Goal: Find contact information: Find contact information

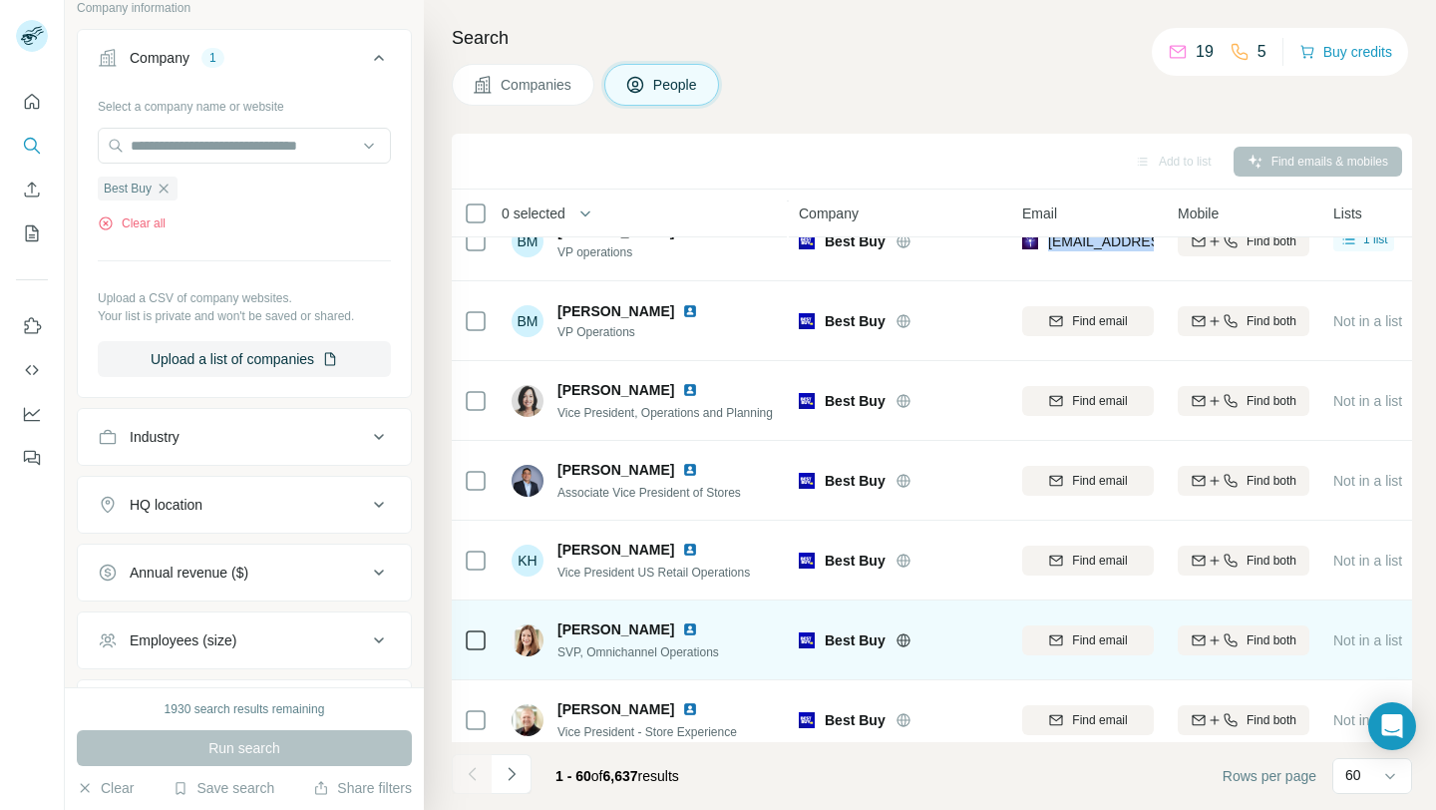
scroll to position [966, 0]
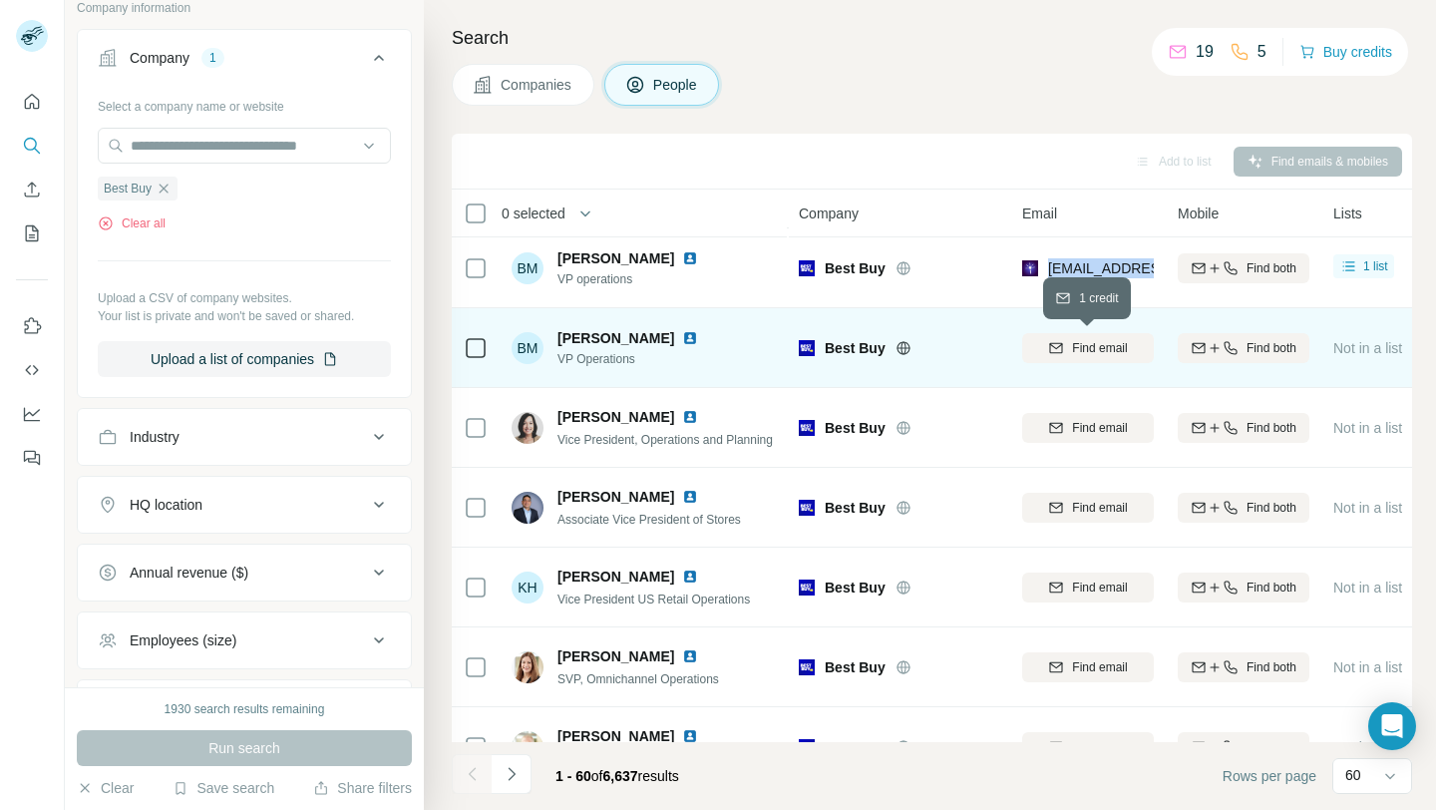
click at [1058, 351] on icon "button" at bounding box center [1056, 348] width 16 height 16
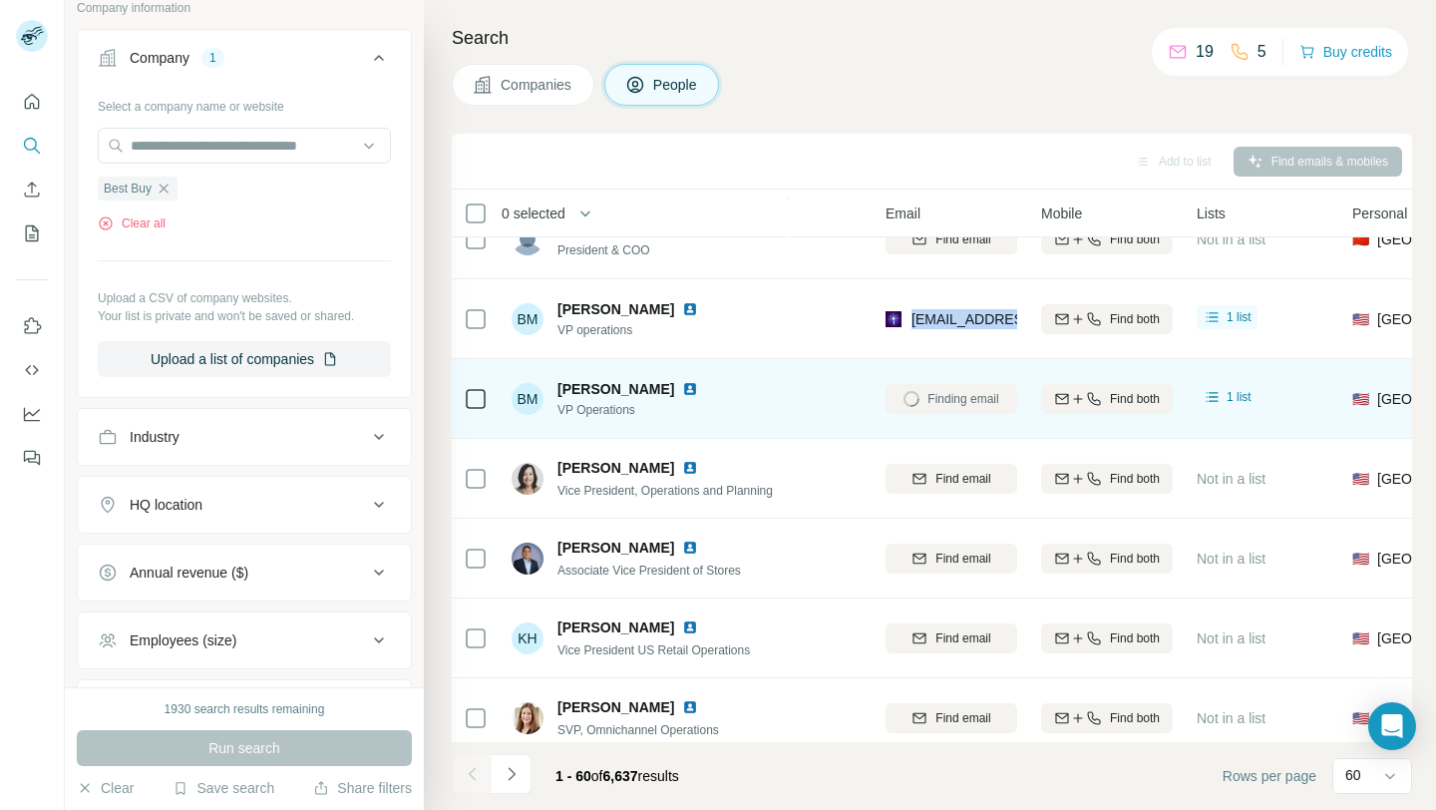
scroll to position [915, 138]
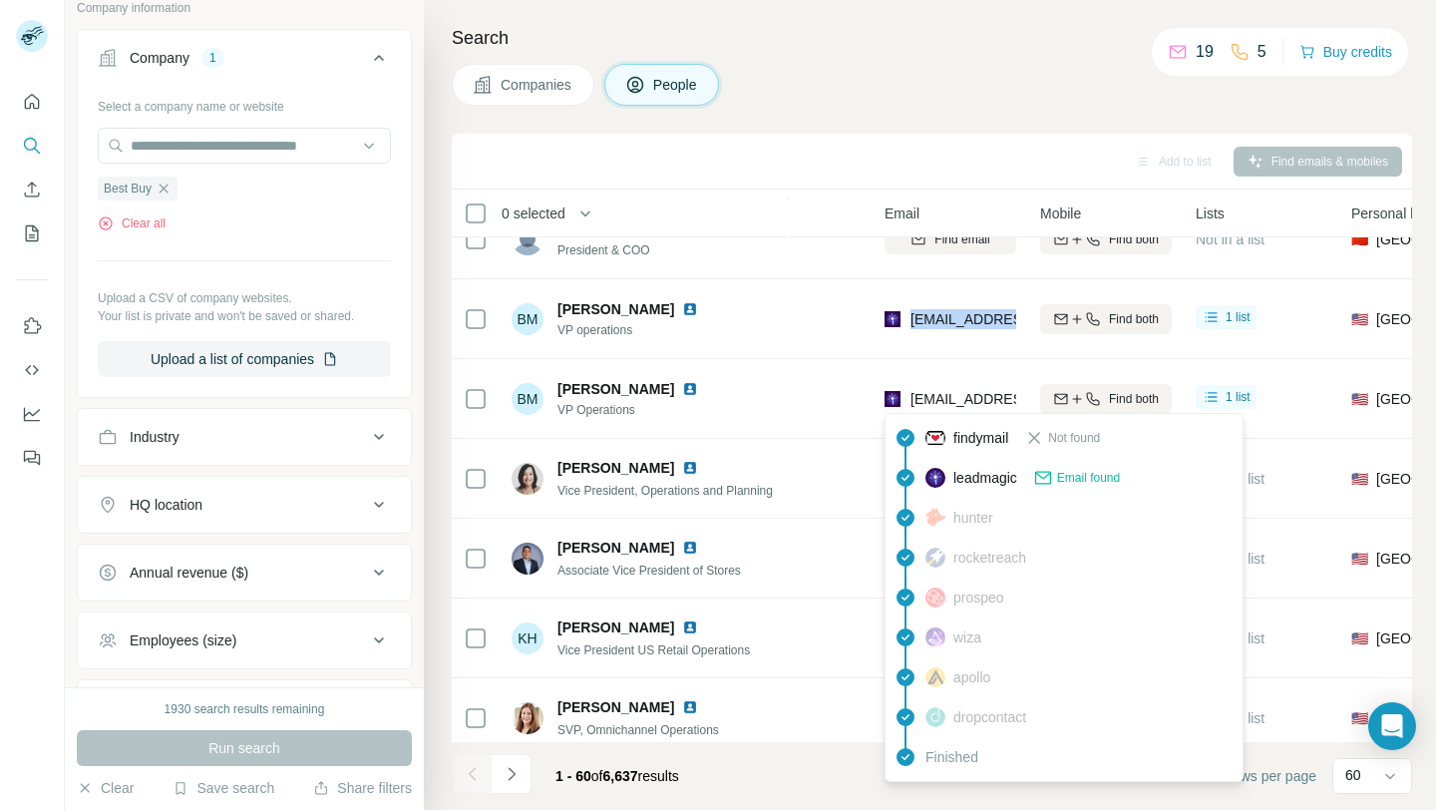
click at [988, 401] on span "[EMAIL_ADDRESS][DOMAIN_NAME]" at bounding box center [1028, 399] width 236 height 16
click at [958, 477] on span "leadmagic" at bounding box center [985, 478] width 64 height 20
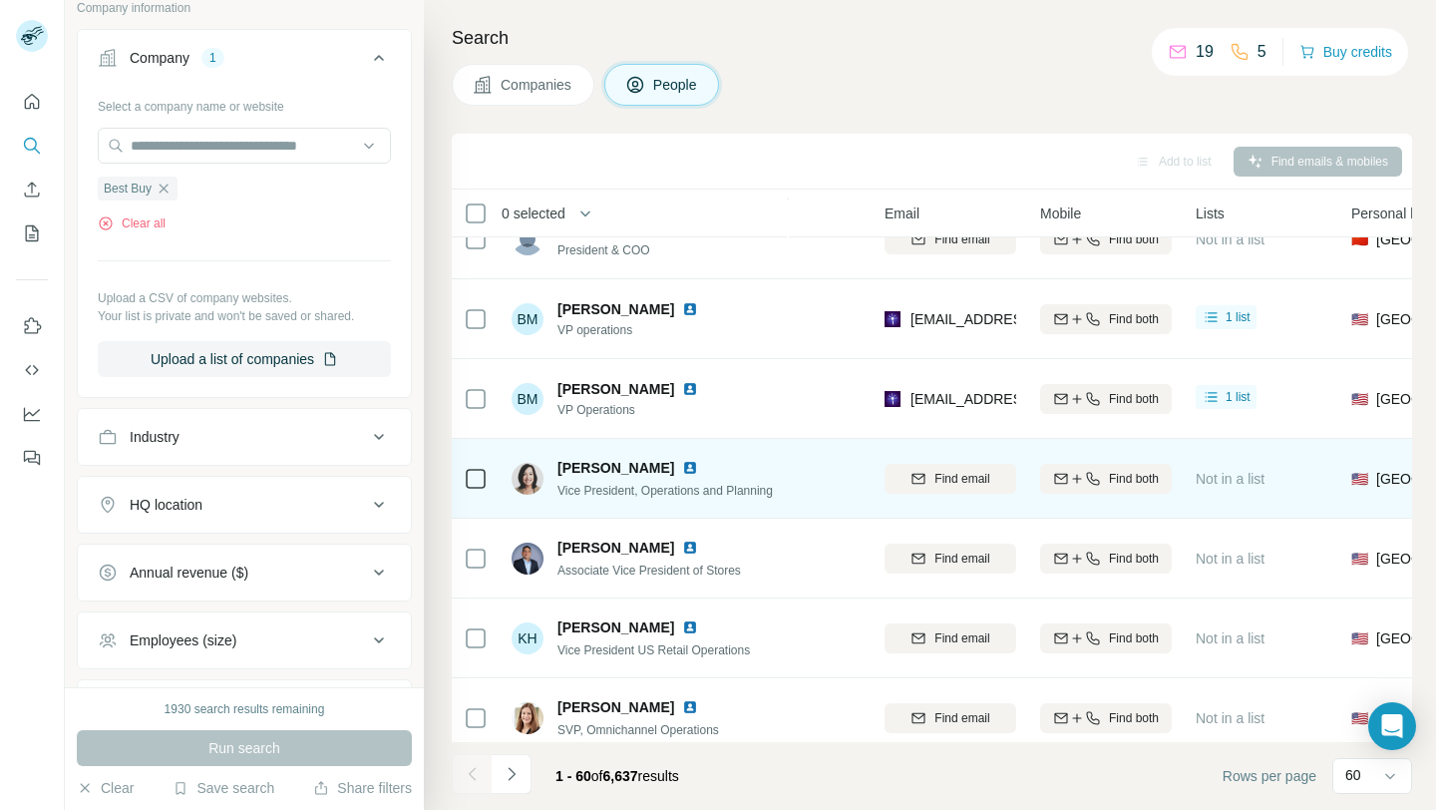
scroll to position [944, 138]
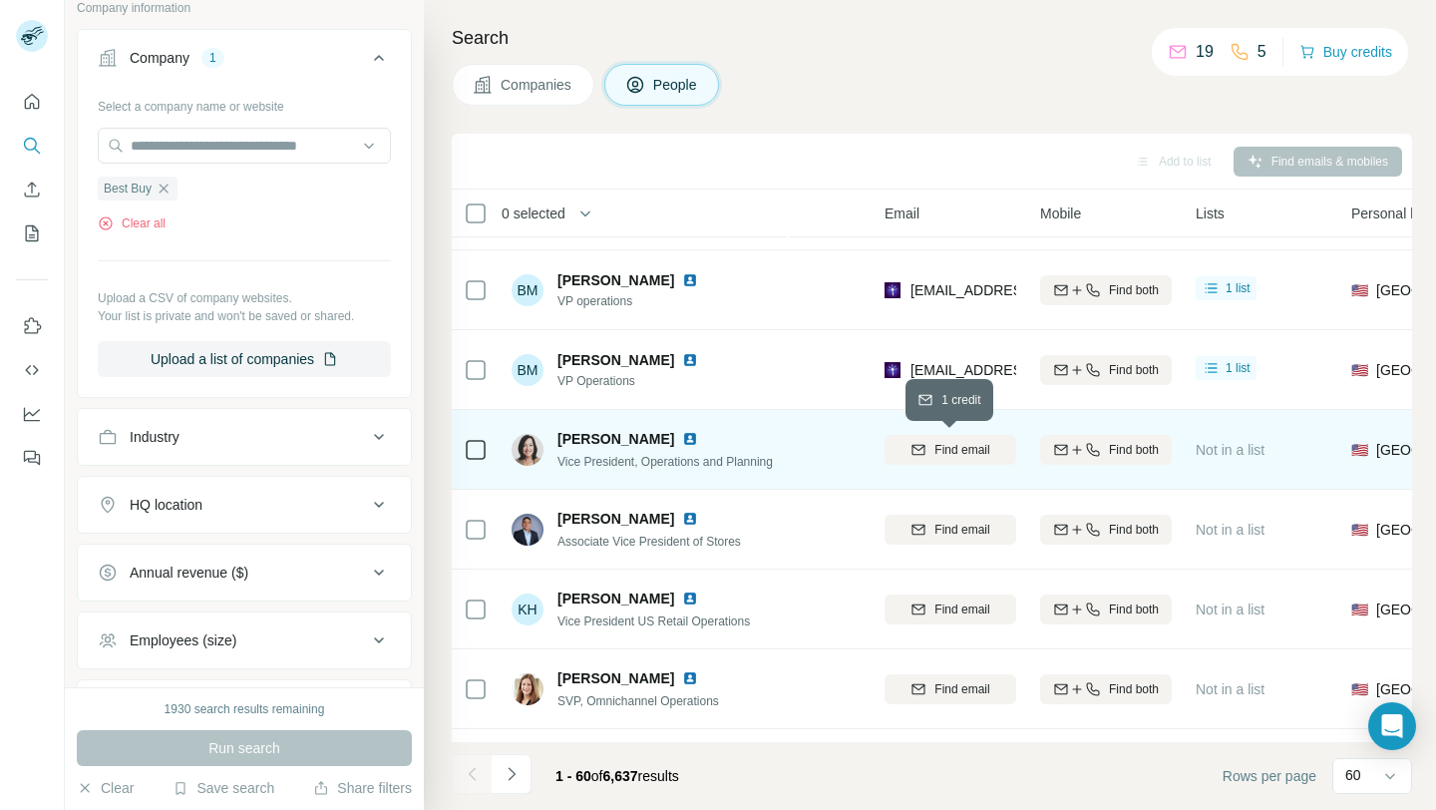
click at [954, 449] on span "Find email" at bounding box center [961, 450] width 55 height 18
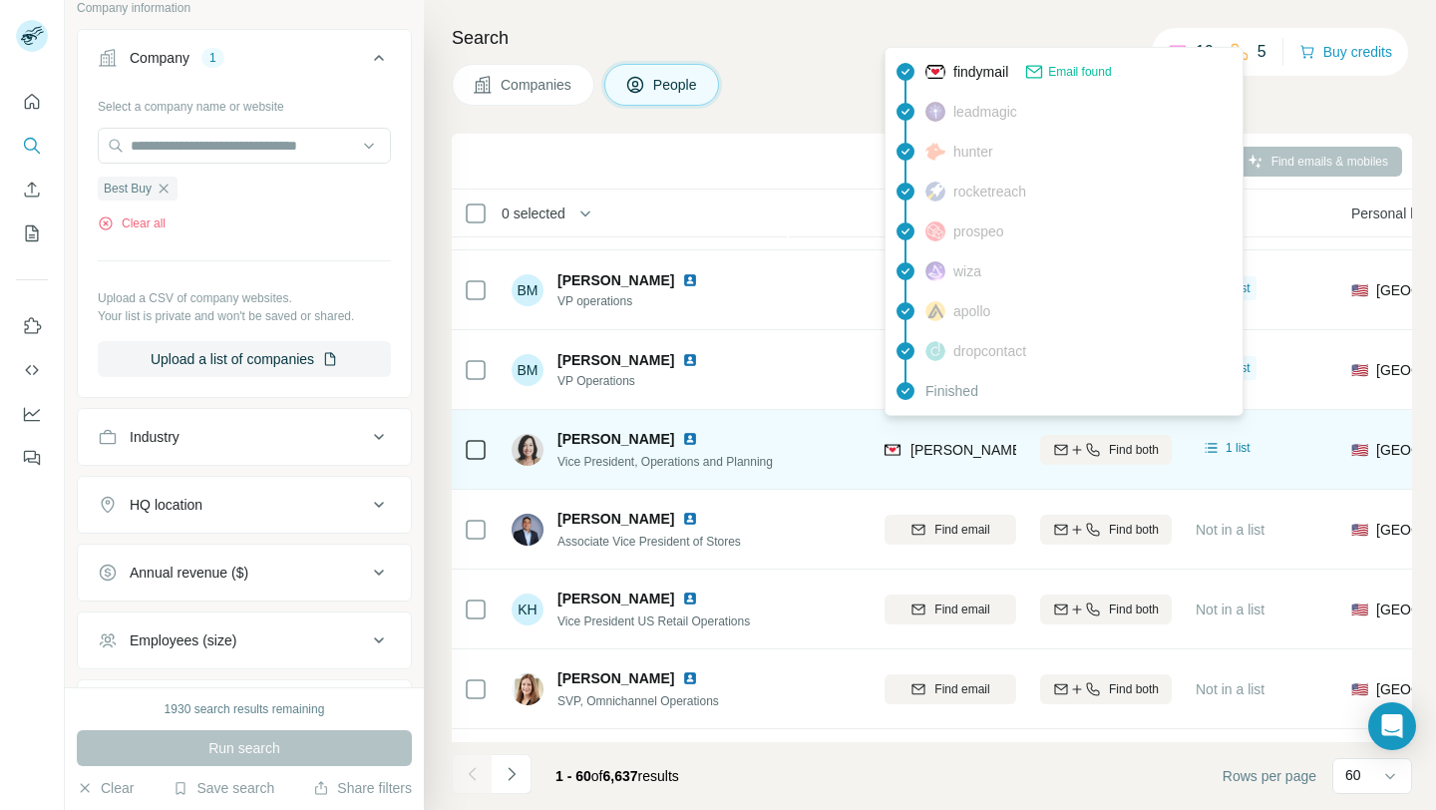
click at [934, 451] on span "[PERSON_NAME][EMAIL_ADDRESS][PERSON_NAME][DOMAIN_NAME]" at bounding box center [1143, 450] width 467 height 16
click at [955, 453] on span "[PERSON_NAME][EMAIL_ADDRESS][PERSON_NAME][DOMAIN_NAME]" at bounding box center [1143, 450] width 467 height 16
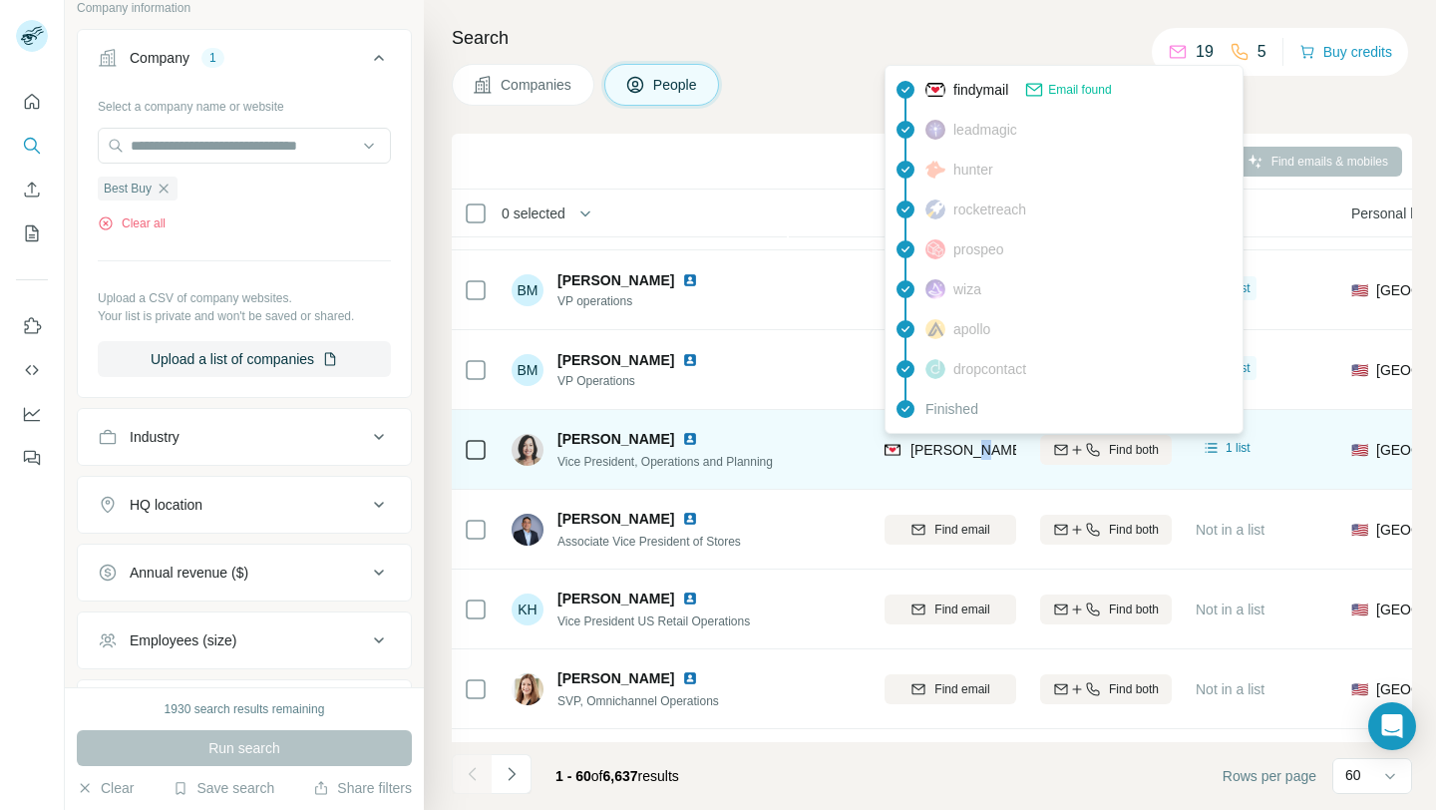
click at [888, 454] on img at bounding box center [892, 450] width 16 height 20
click at [985, 471] on div "[PERSON_NAME][EMAIL_ADDRESS][PERSON_NAME][DOMAIN_NAME]" at bounding box center [950, 449] width 132 height 55
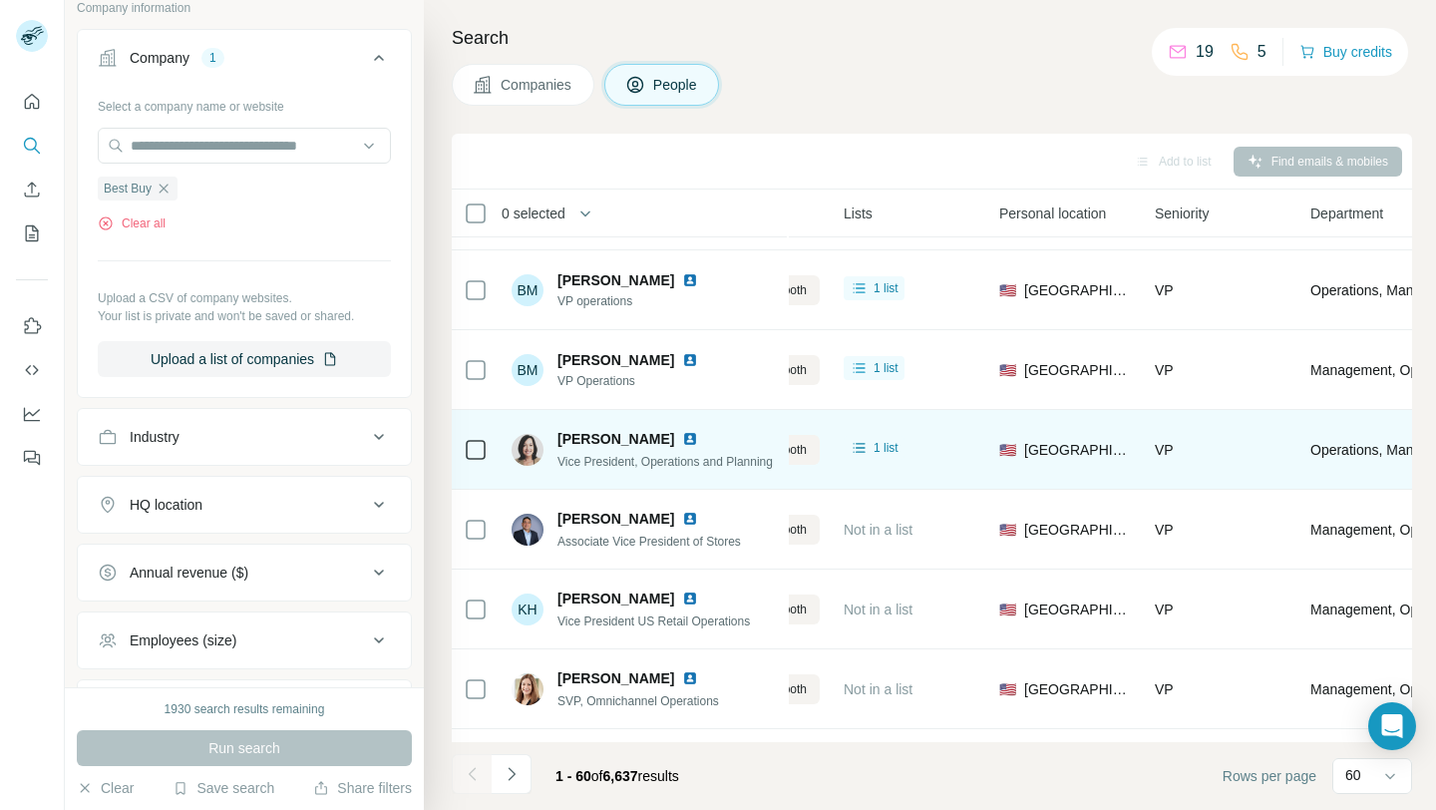
scroll to position [944, 0]
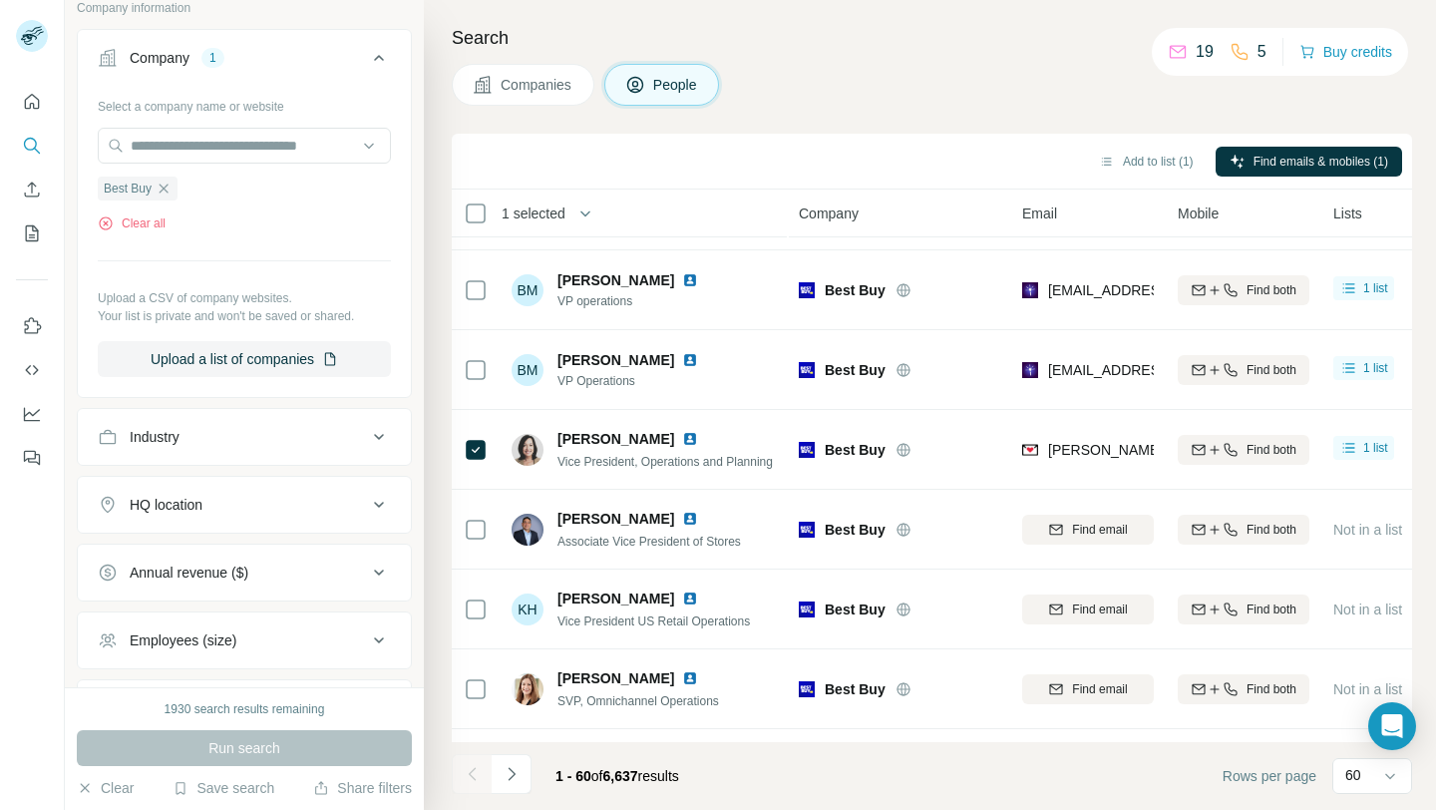
click at [1031, 144] on div "Add to list (1) Find emails & mobiles (1)" at bounding box center [932, 161] width 940 height 35
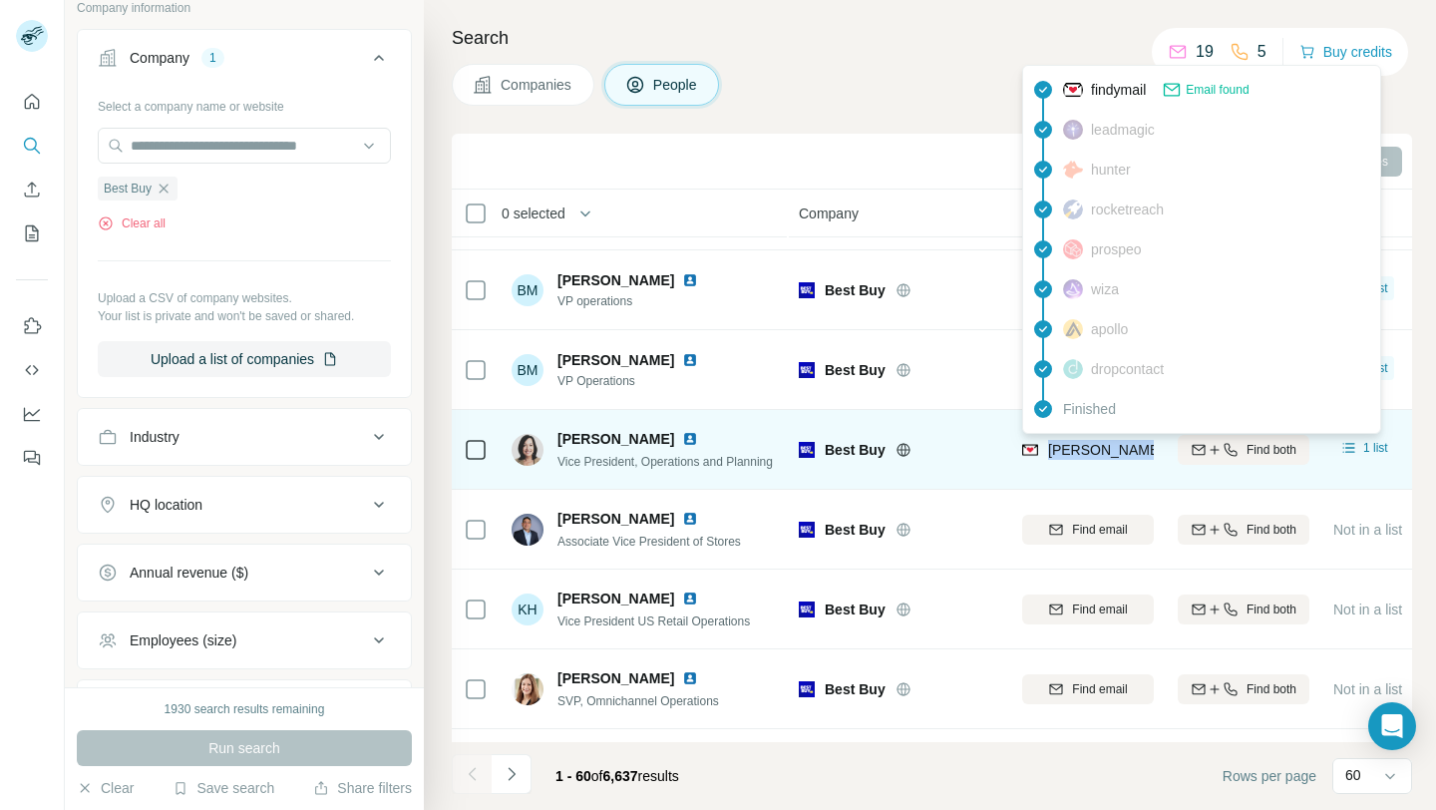
drag, startPoint x: 1050, startPoint y: 454, endPoint x: 1145, endPoint y: 456, distance: 94.7
click at [1145, 456] on span "[PERSON_NAME][EMAIL_ADDRESS][PERSON_NAME][DOMAIN_NAME]" at bounding box center [1281, 450] width 467 height 16
copy span "[PERSON_NAME].[PERSON_NAME]"
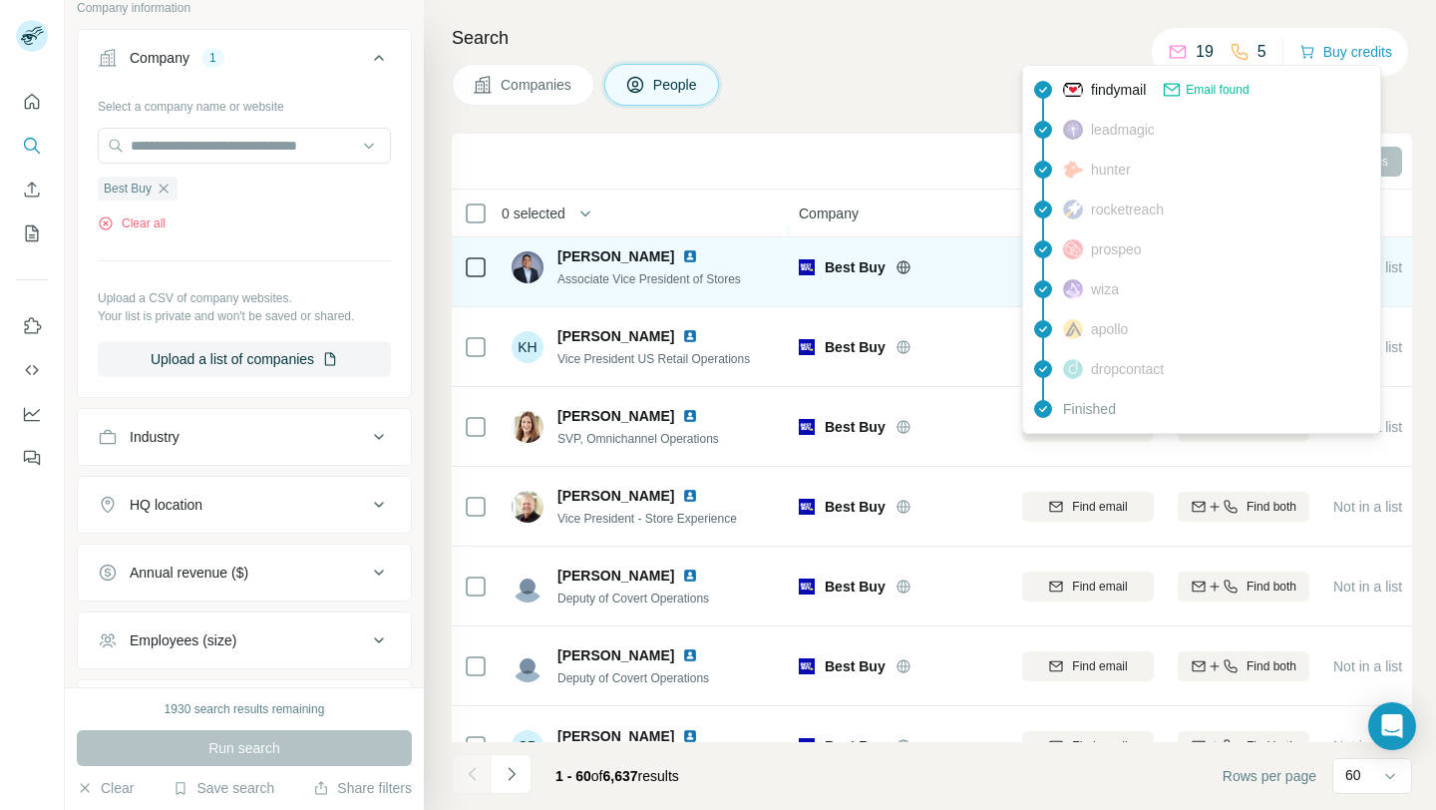
scroll to position [1278, 0]
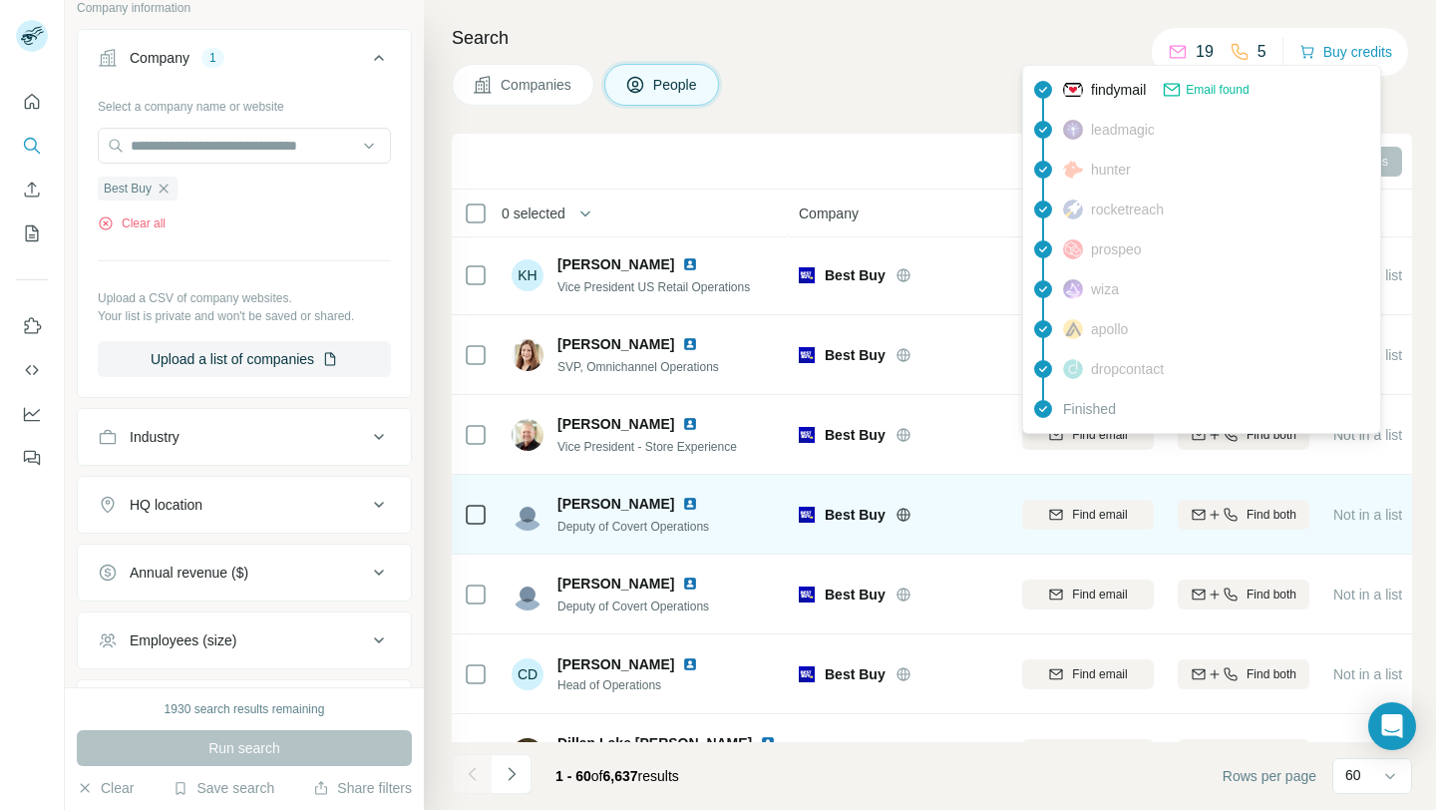
click at [964, 522] on div "Best Buy" at bounding box center [911, 515] width 173 height 20
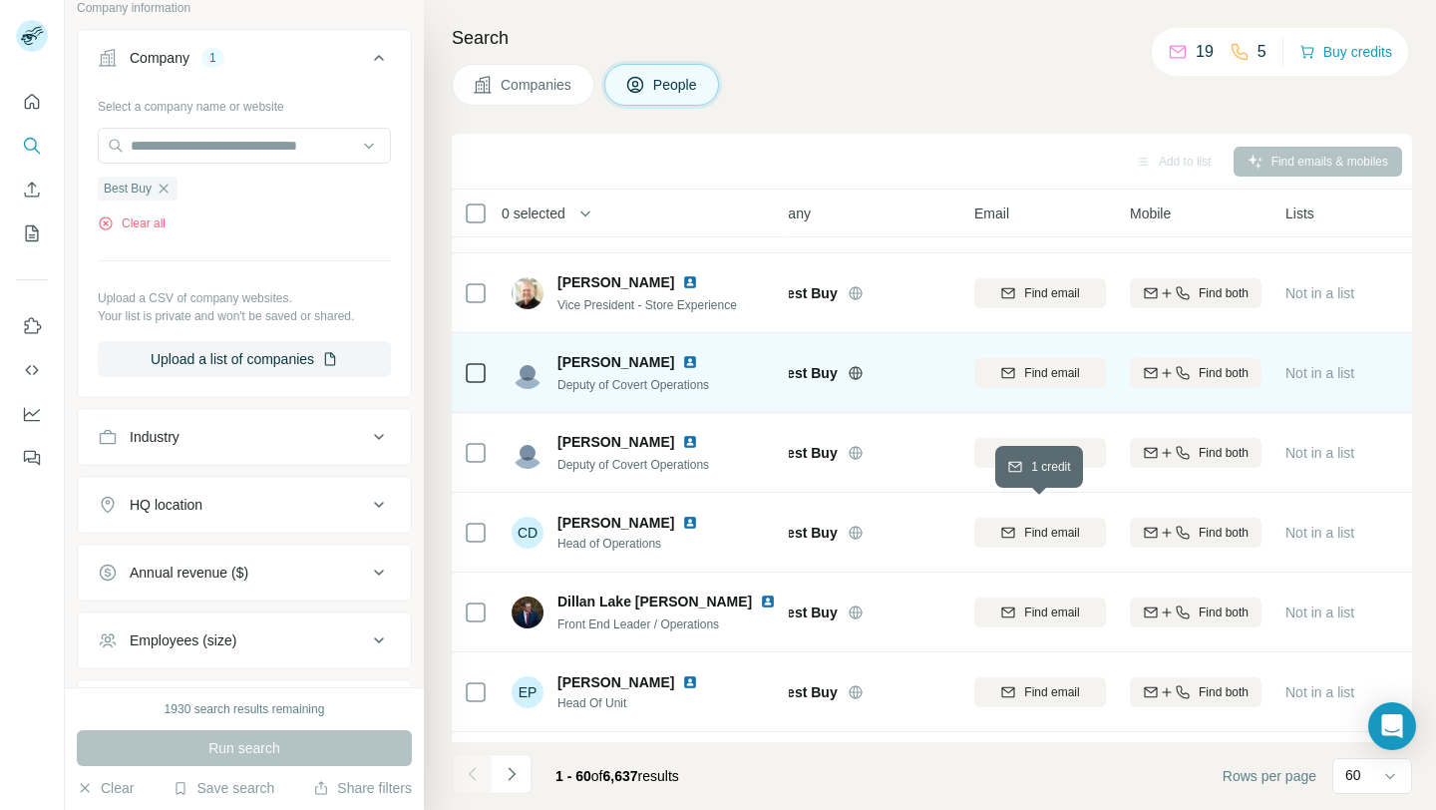
scroll to position [1442, 48]
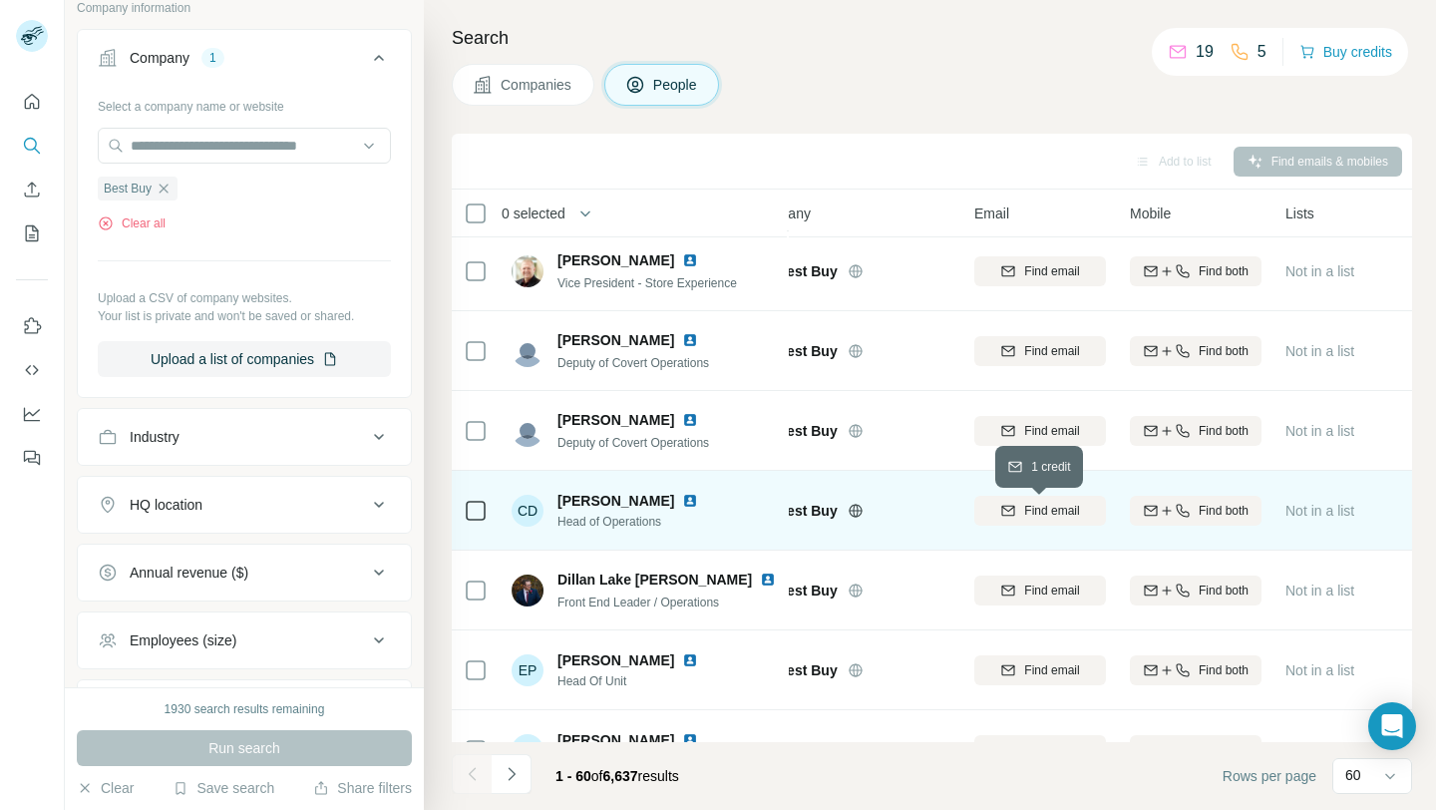
click at [1025, 508] on span "Find email" at bounding box center [1051, 511] width 55 height 18
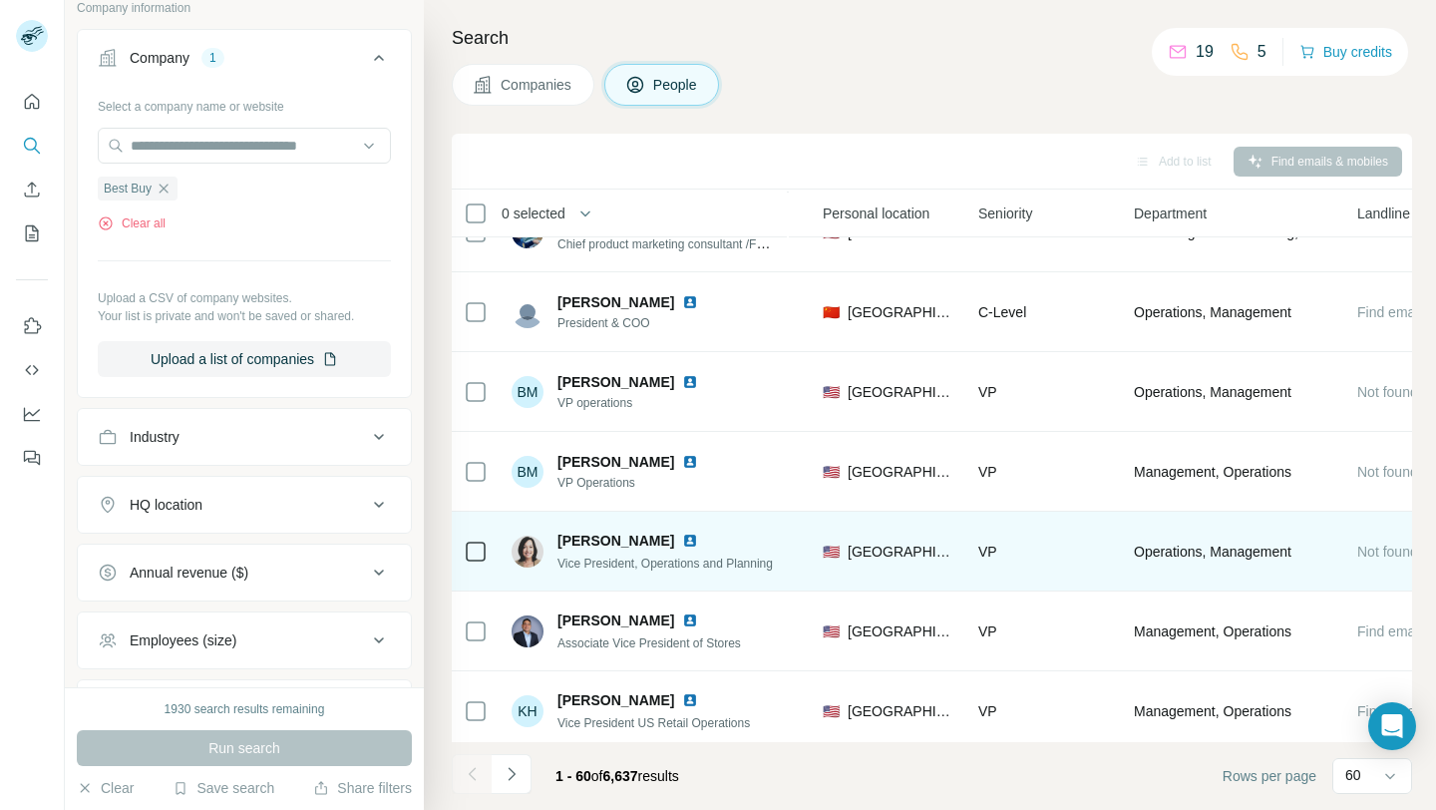
scroll to position [843, 755]
